Goal: Obtain resource: Download file/media

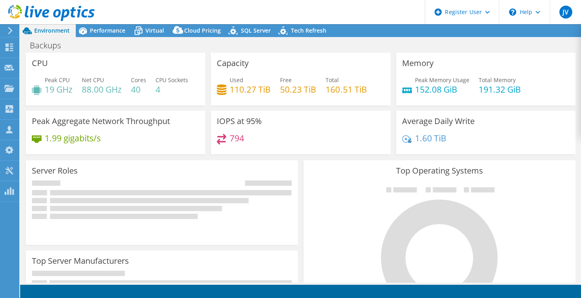
select select "USD"
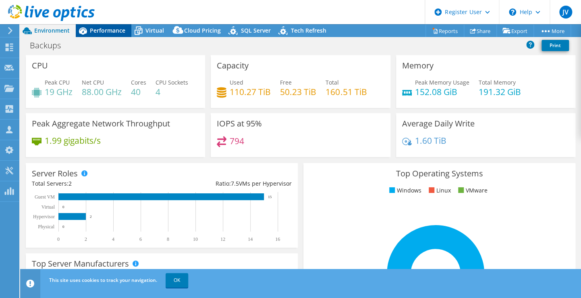
click at [113, 32] on span "Performance" at bounding box center [107, 31] width 35 height 8
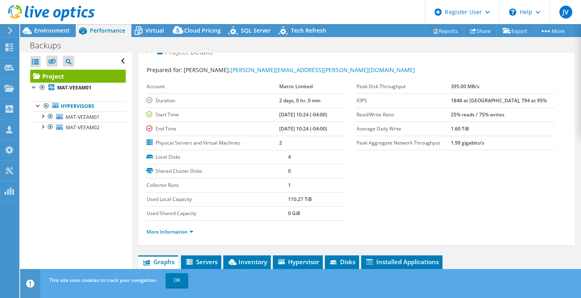
scroll to position [23, 0]
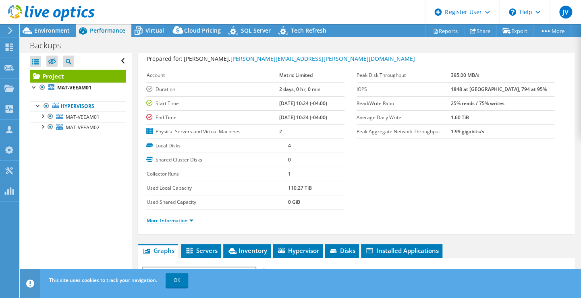
click at [178, 219] on link "More Information" at bounding box center [169, 220] width 47 height 7
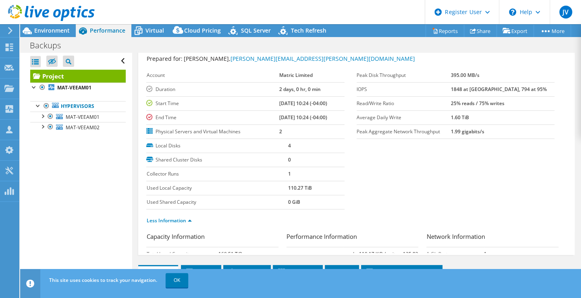
click at [238, 187] on label "Used Local Capacity" at bounding box center [216, 188] width 141 height 8
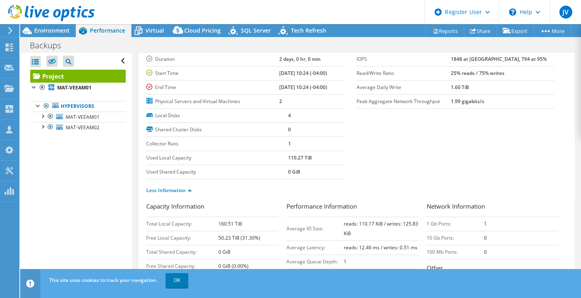
scroll to position [80, 0]
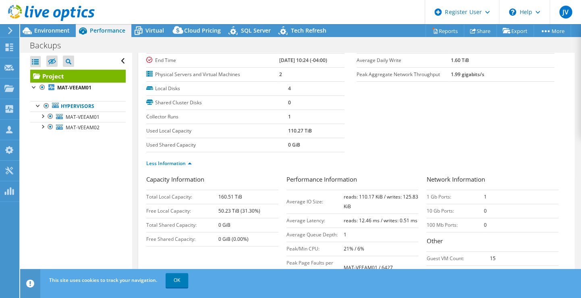
click at [251, 178] on h3 "Capacity Information" at bounding box center [212, 180] width 132 height 11
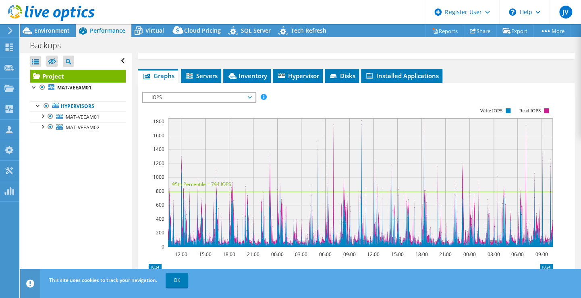
scroll to position [343, 0]
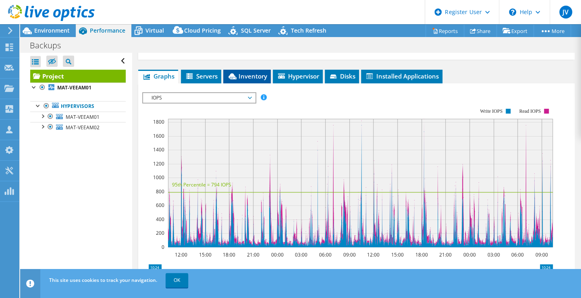
click at [240, 73] on span "Inventory" at bounding box center [246, 76] width 39 height 8
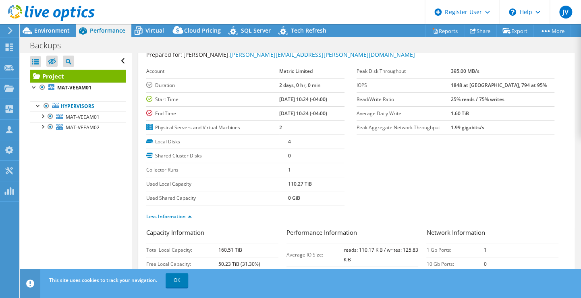
scroll to position [0, 0]
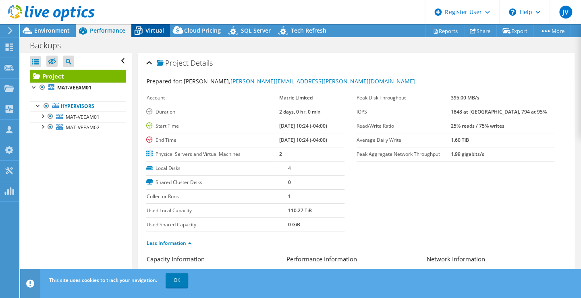
click at [152, 27] on span "Virtual" at bounding box center [154, 31] width 19 height 8
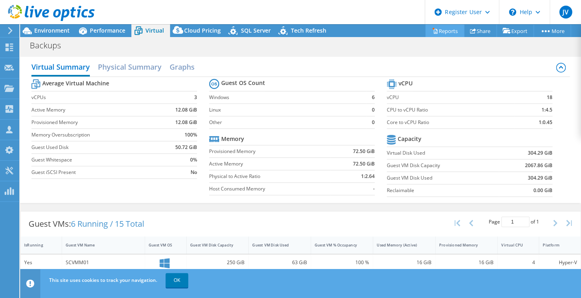
click at [448, 31] on link "Reports" at bounding box center [444, 31] width 39 height 12
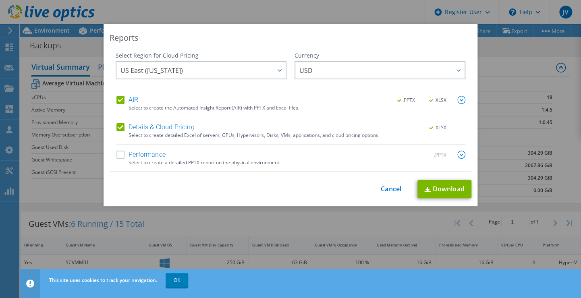
click at [136, 150] on div "AIR .PPTX .XLSX Select to create the Automated Insight Report (AIR) with PPTX a…" at bounding box center [290, 134] width 349 height 76
click at [119, 155] on label "Performance" at bounding box center [140, 155] width 49 height 8
click at [0, 0] on input "Performance" at bounding box center [0, 0] width 0 height 0
click at [440, 192] on link "Download" at bounding box center [444, 189] width 54 height 18
